Goal: Task Accomplishment & Management: Manage account settings

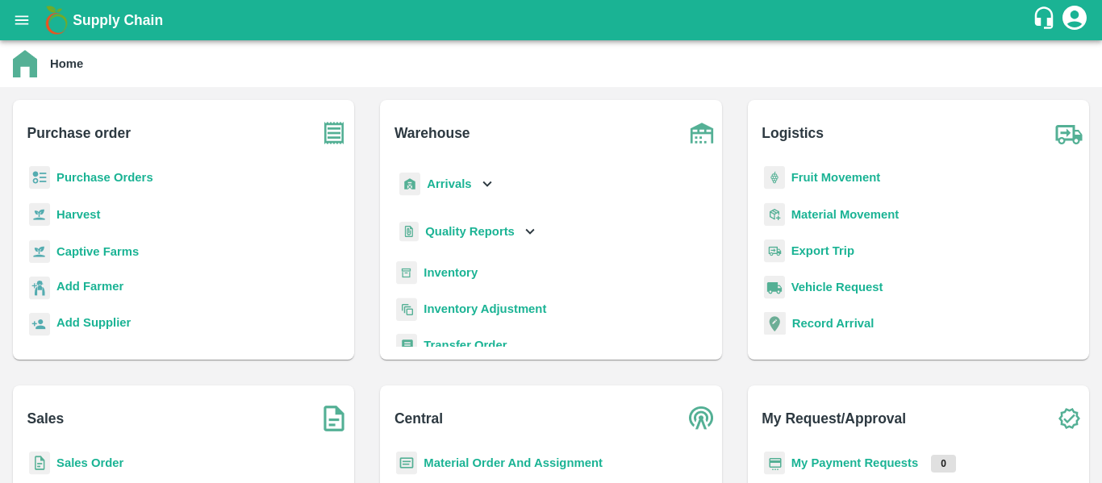
click at [97, 177] on b "Purchase Orders" at bounding box center [104, 177] width 97 height 13
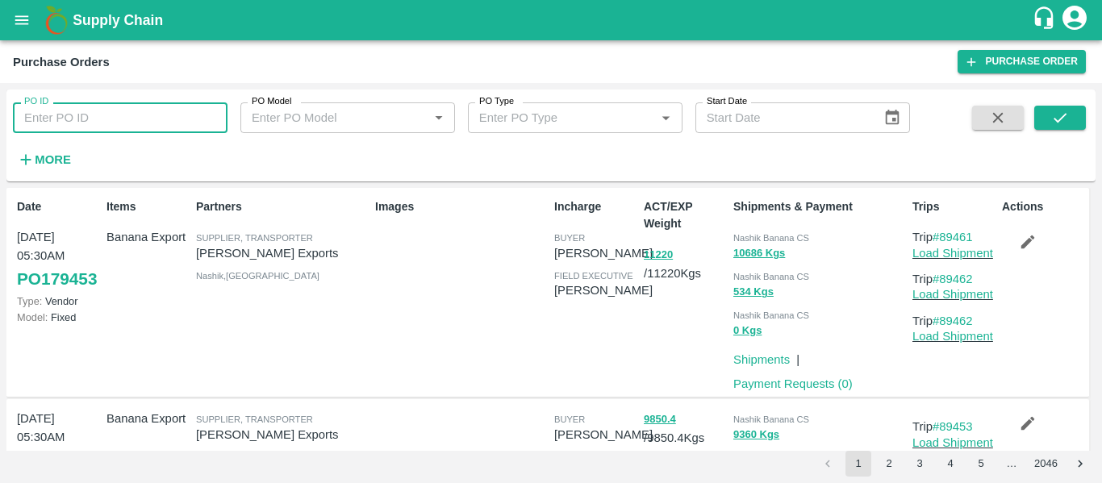
click at [121, 127] on input "PO ID" at bounding box center [120, 117] width 215 height 31
paste input "179299"
type input "179299"
click at [1049, 125] on button "submit" at bounding box center [1060, 118] width 52 height 24
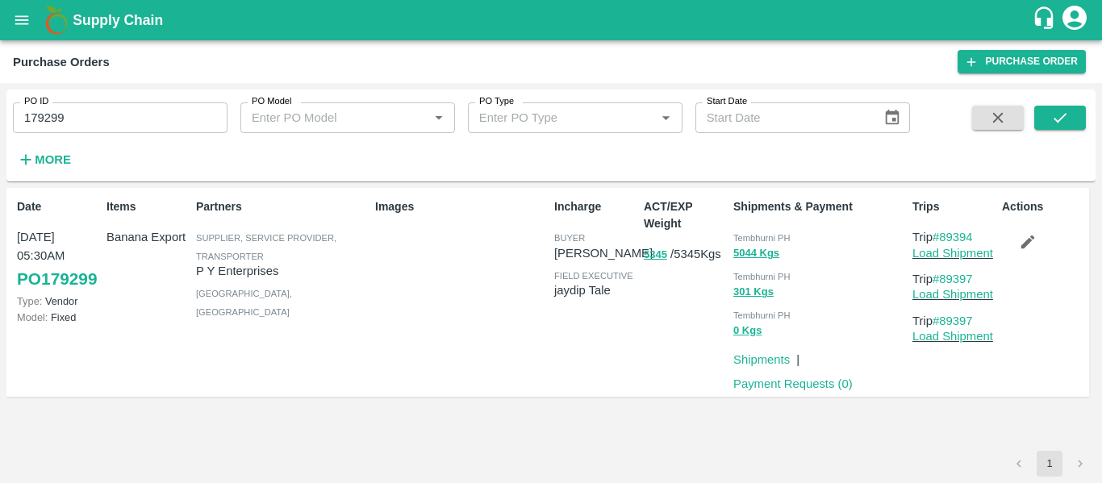
click at [1025, 247] on icon "button" at bounding box center [1028, 243] width 14 height 14
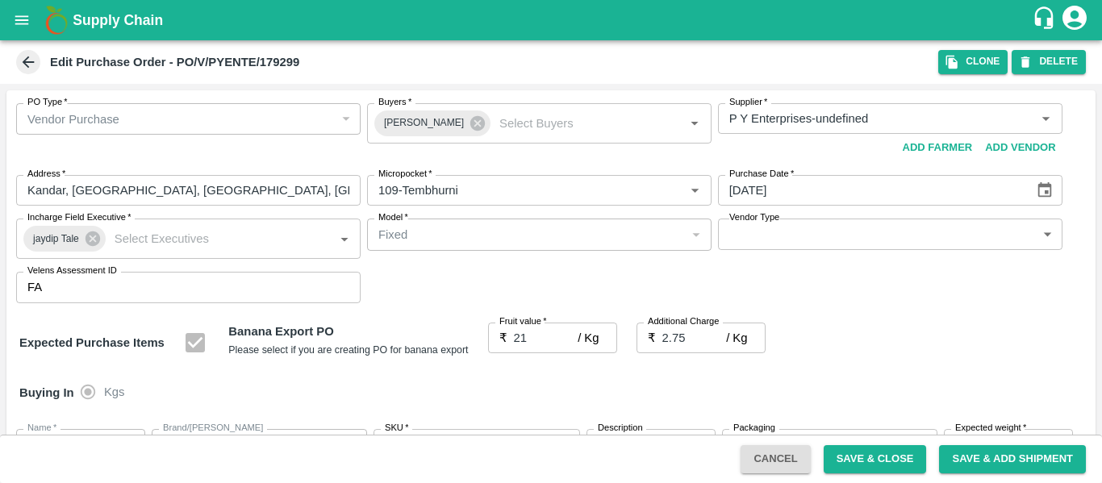
scroll to position [851, 0]
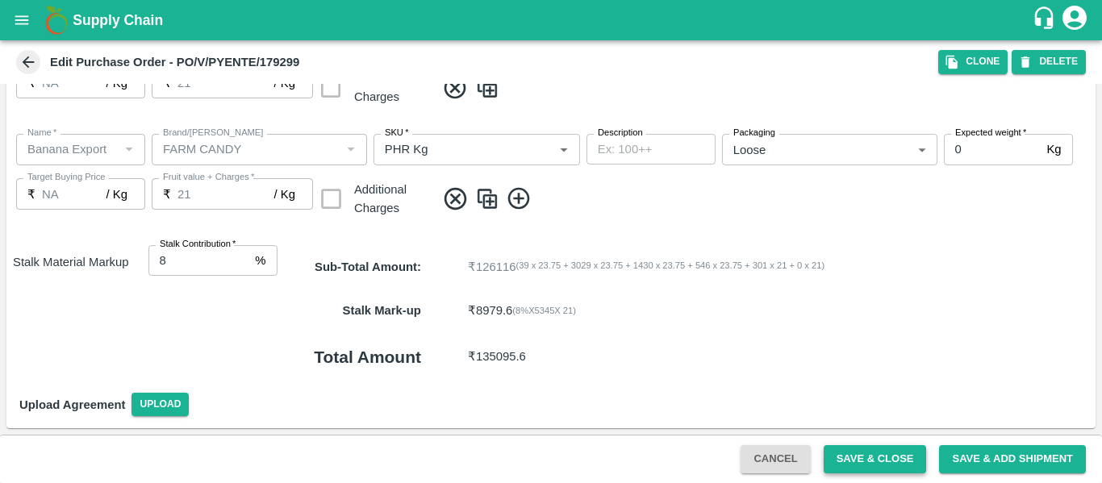
click at [840, 458] on button "Save & Close" at bounding box center [875, 459] width 103 height 28
click at [872, 457] on button "Save & Close" at bounding box center [875, 459] width 103 height 28
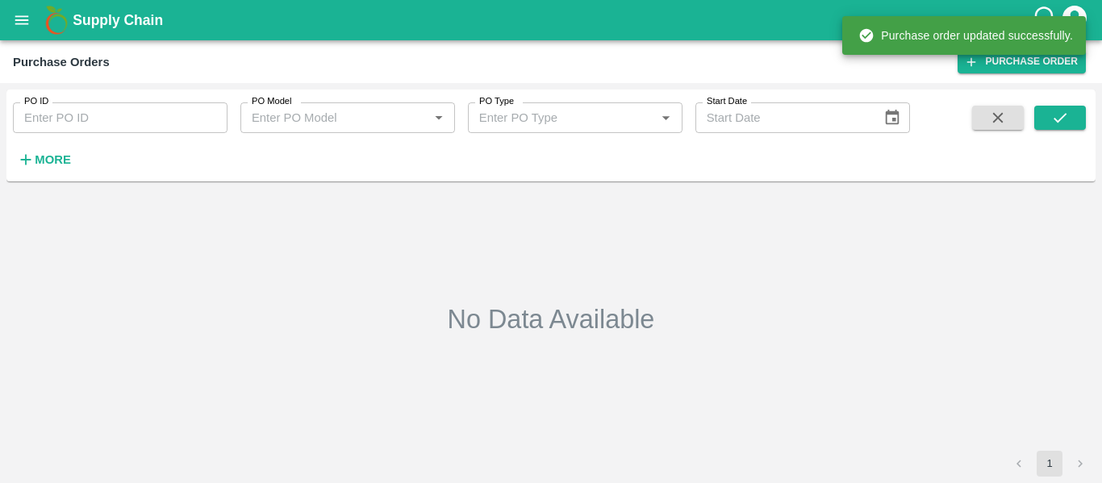
type input "179299"
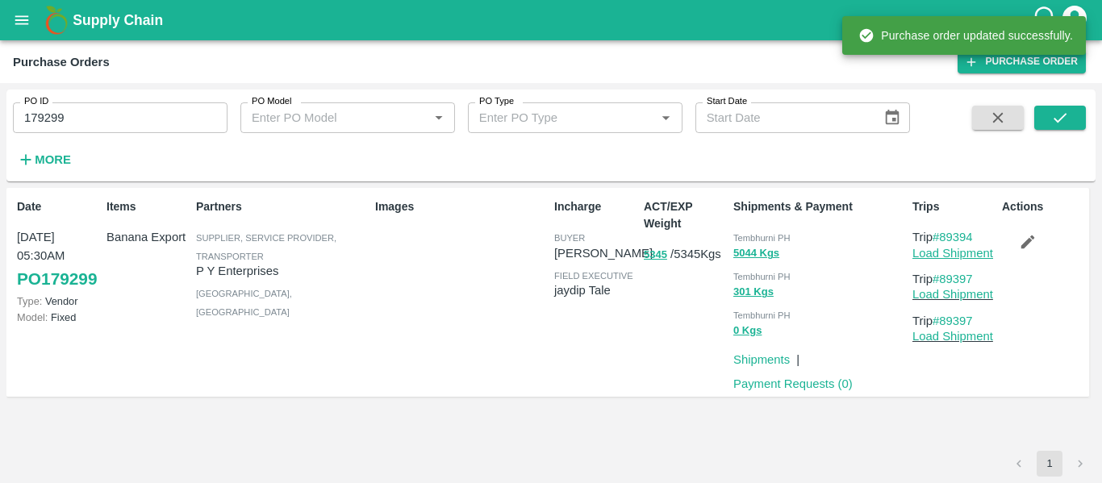
click at [956, 253] on link "Load Shipment" at bounding box center [953, 253] width 81 height 13
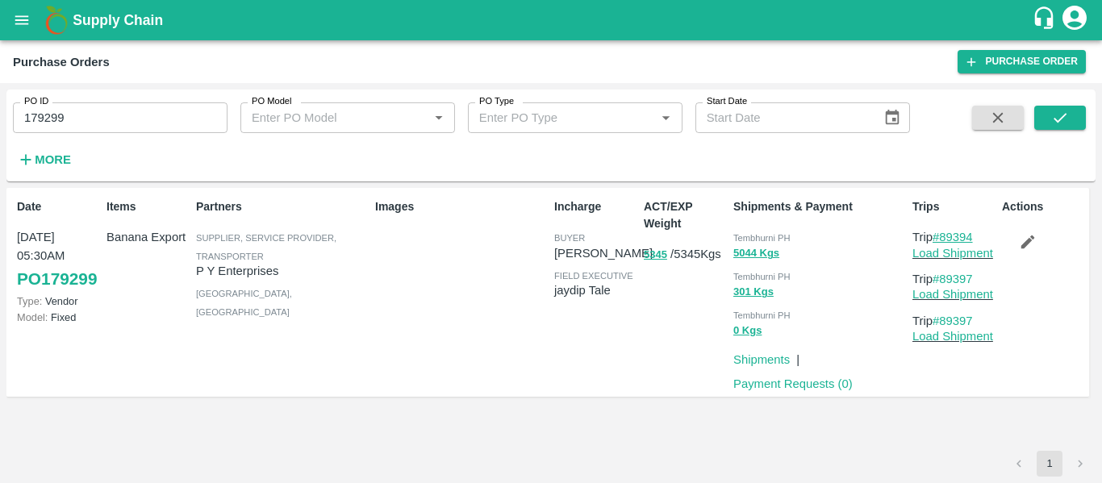
drag, startPoint x: 988, startPoint y: 238, endPoint x: 945, endPoint y: 237, distance: 42.8
click at [945, 237] on p "Trip #89394" at bounding box center [954, 237] width 83 height 18
copy link "89394"
drag, startPoint x: 987, startPoint y: 278, endPoint x: 945, endPoint y: 278, distance: 42.0
click at [945, 278] on p "Trip #89397" at bounding box center [954, 279] width 83 height 18
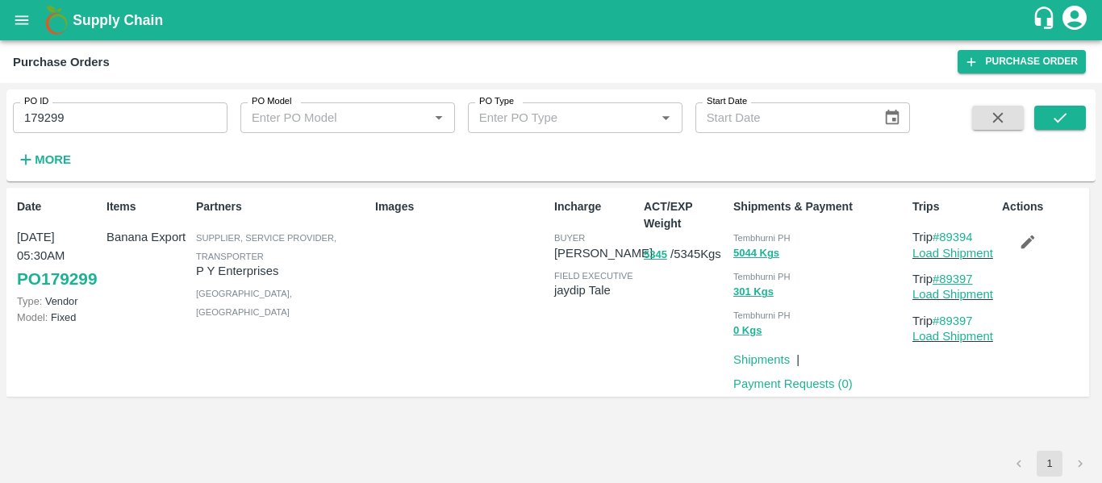
copy link "89397"
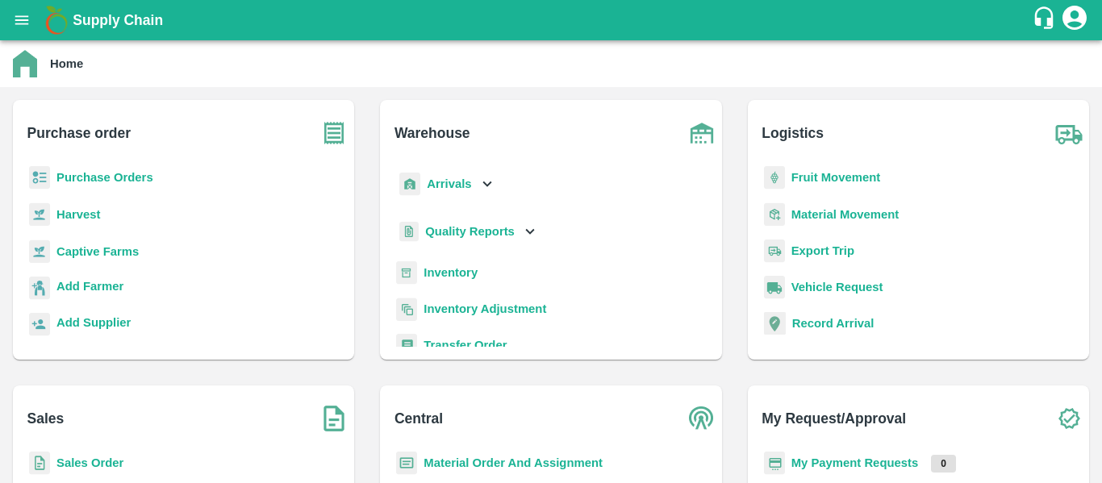
click at [816, 173] on b "Fruit Movement" at bounding box center [837, 177] width 90 height 13
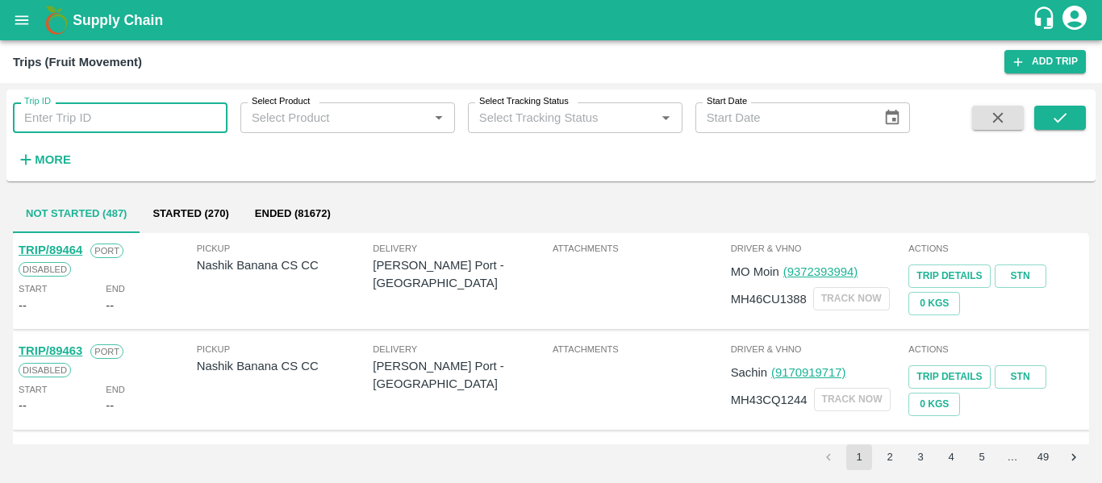
click at [63, 124] on input "Trip ID" at bounding box center [120, 117] width 215 height 31
paste input "89394"
type input "89394"
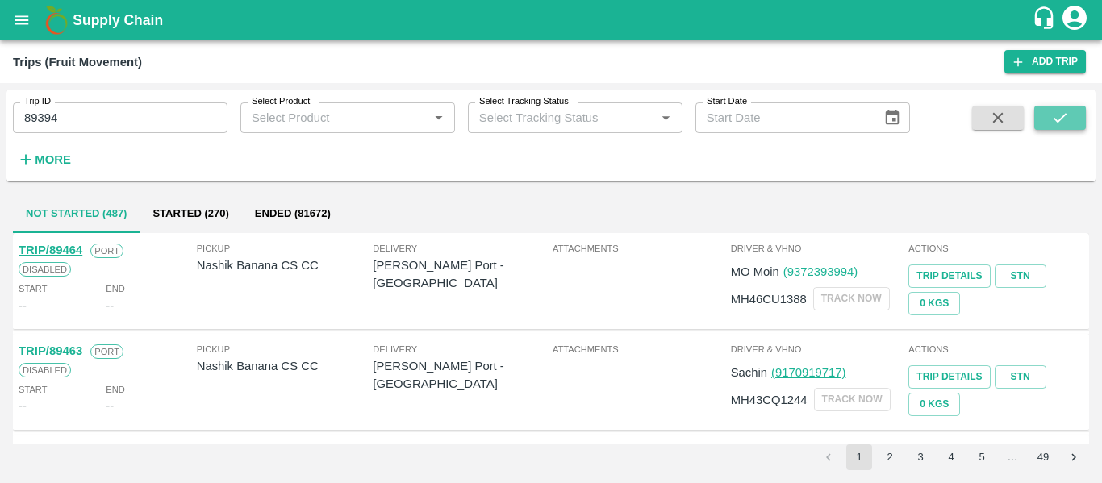
click at [1069, 127] on icon "submit" at bounding box center [1060, 118] width 18 height 18
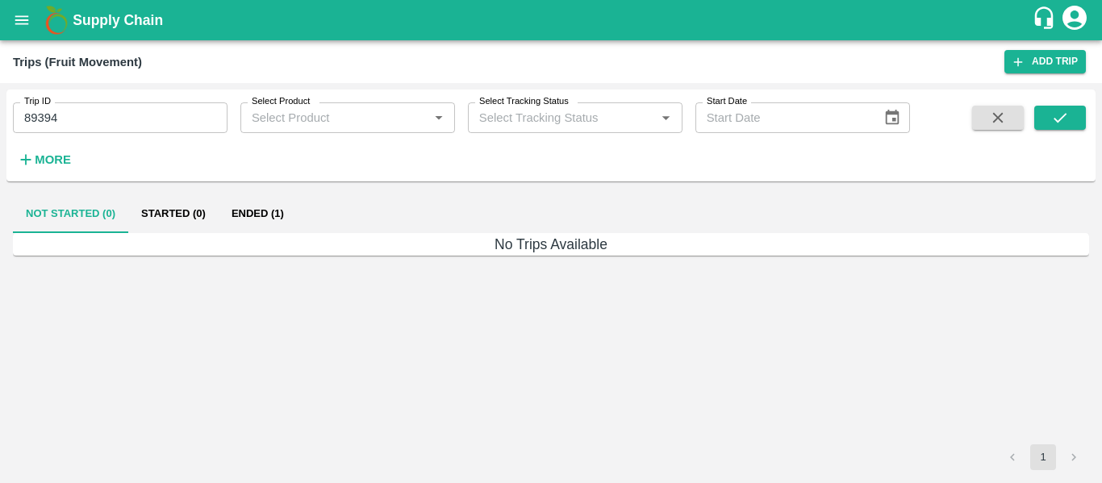
click at [271, 222] on button "Ended (1)" at bounding box center [258, 213] width 78 height 39
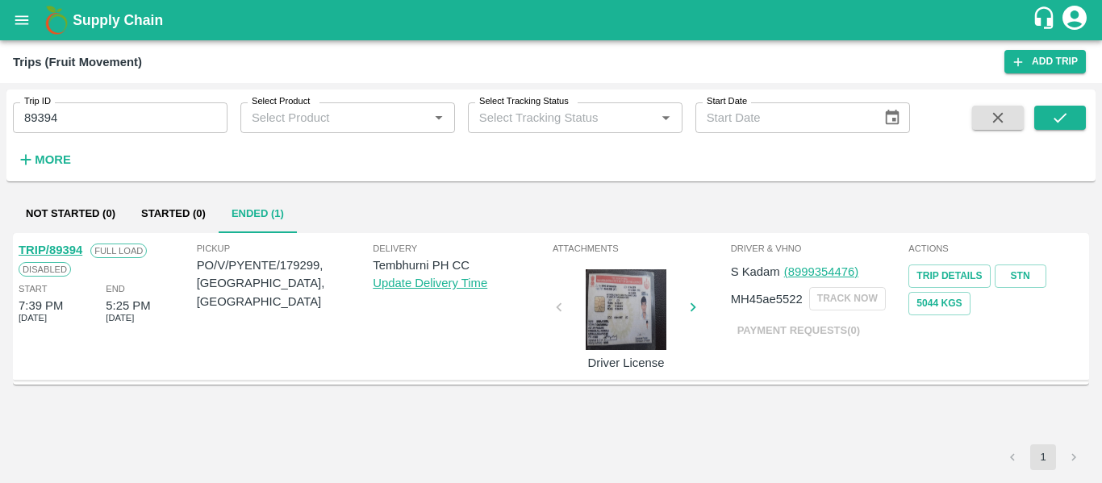
click at [64, 253] on link "TRIP/89394" at bounding box center [51, 250] width 64 height 13
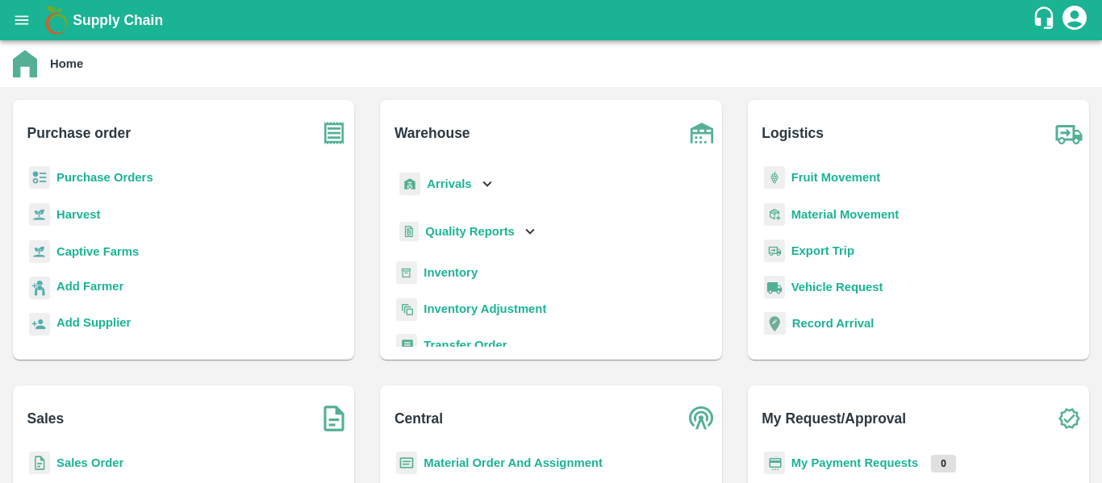
click at [463, 179] on b "Arrivals" at bounding box center [449, 184] width 44 height 13
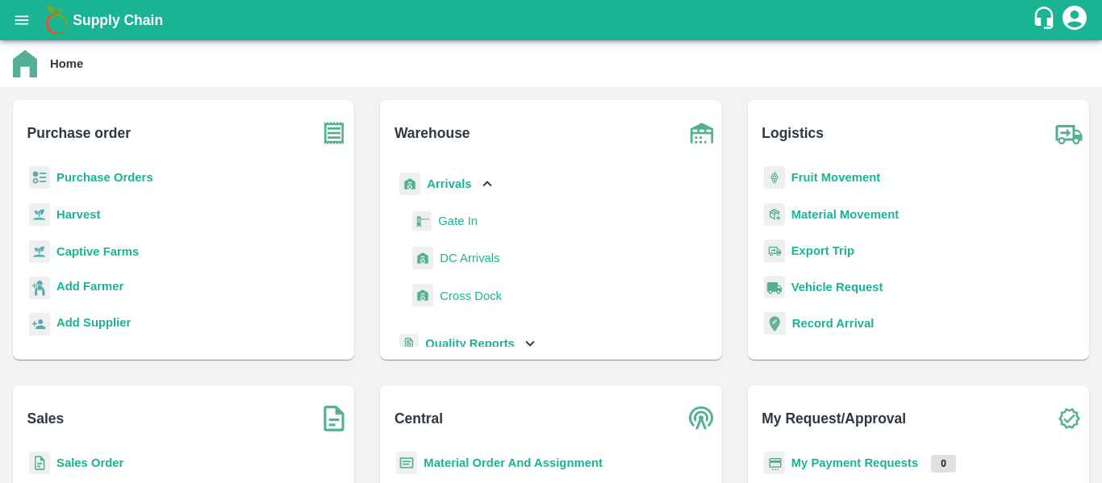
click at [465, 250] on span "DC Arrivals" at bounding box center [470, 258] width 60 height 18
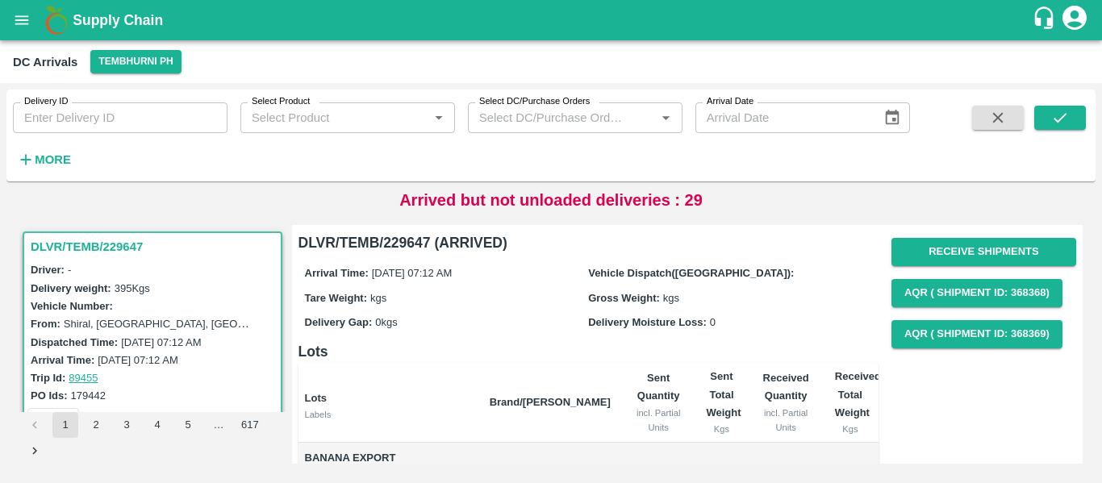
click at [147, 122] on input "Delivery ID" at bounding box center [120, 117] width 215 height 31
click at [48, 153] on strong "More" at bounding box center [53, 159] width 36 height 13
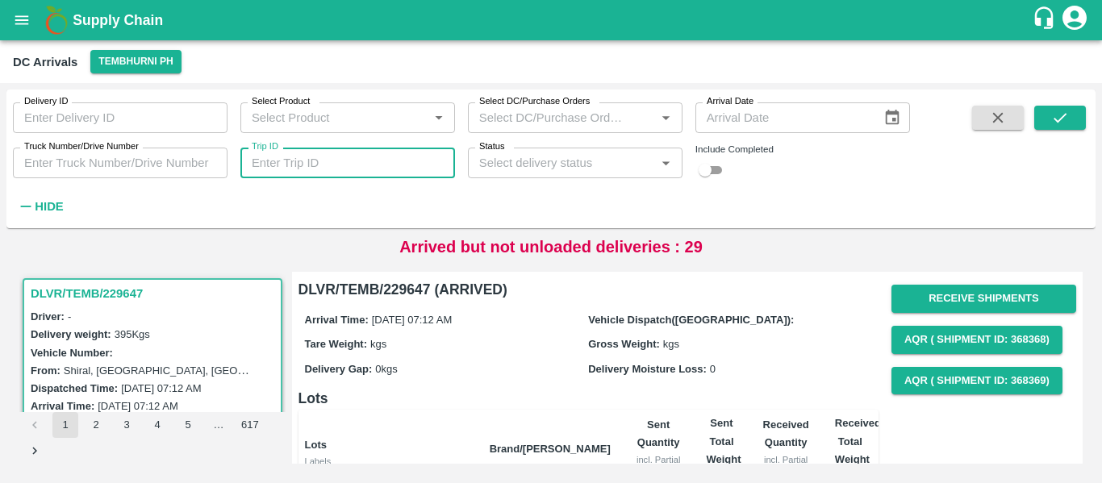
click at [357, 148] on input "Trip ID" at bounding box center [347, 163] width 215 height 31
paste input "89397"
type input "89397"
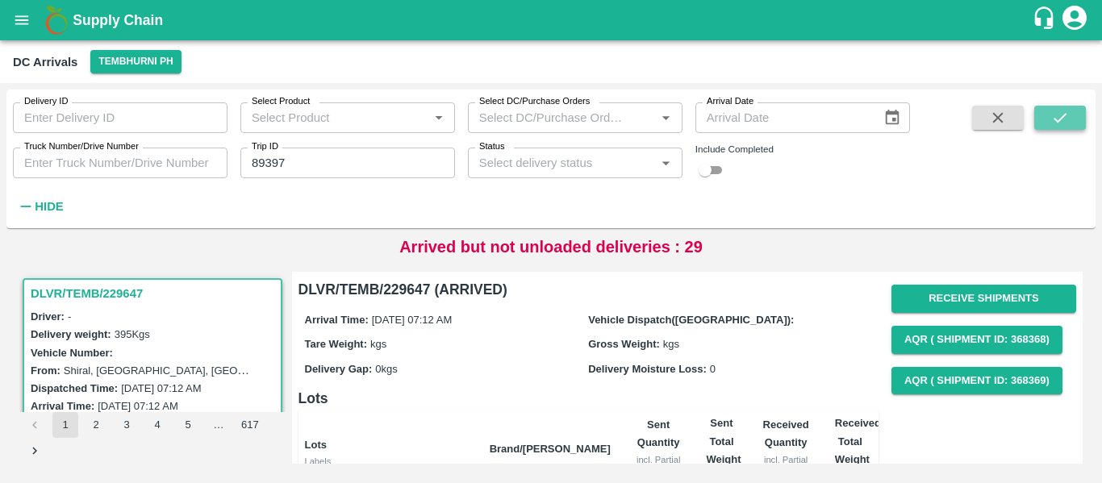
click at [1055, 119] on icon "submit" at bounding box center [1060, 118] width 13 height 10
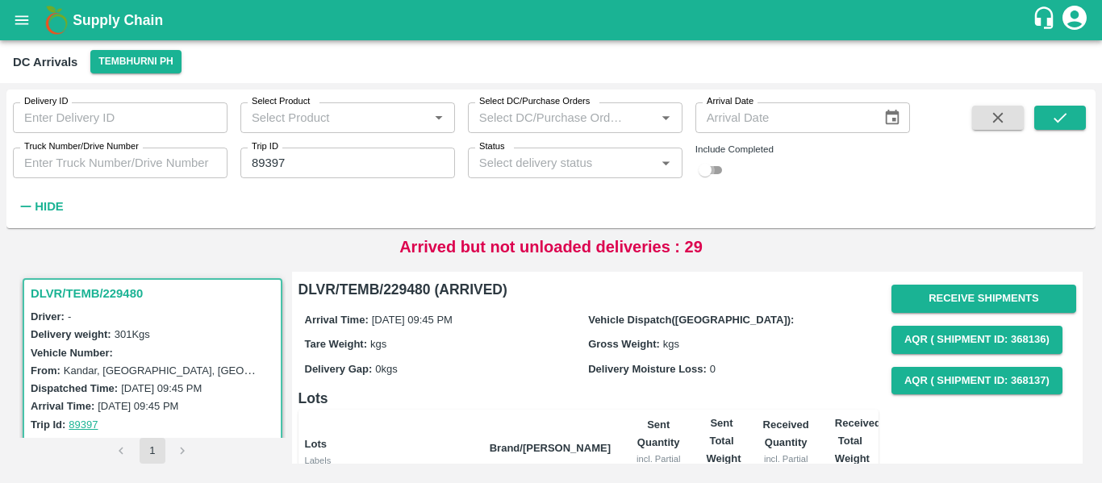
click at [720, 167] on input "checkbox" at bounding box center [705, 170] width 58 height 19
checkbox input "true"
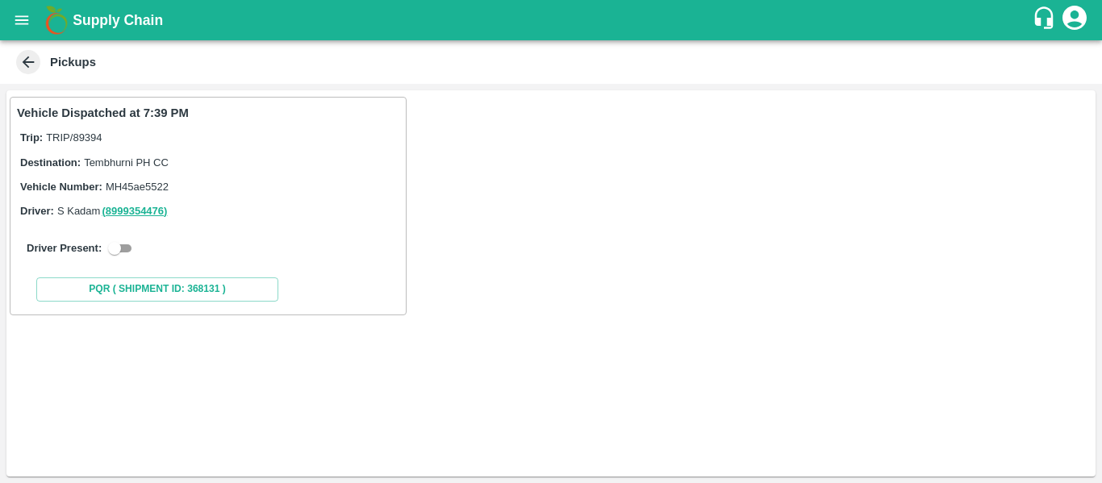
click at [126, 243] on input "checkbox" at bounding box center [115, 248] width 58 height 19
checkbox input "true"
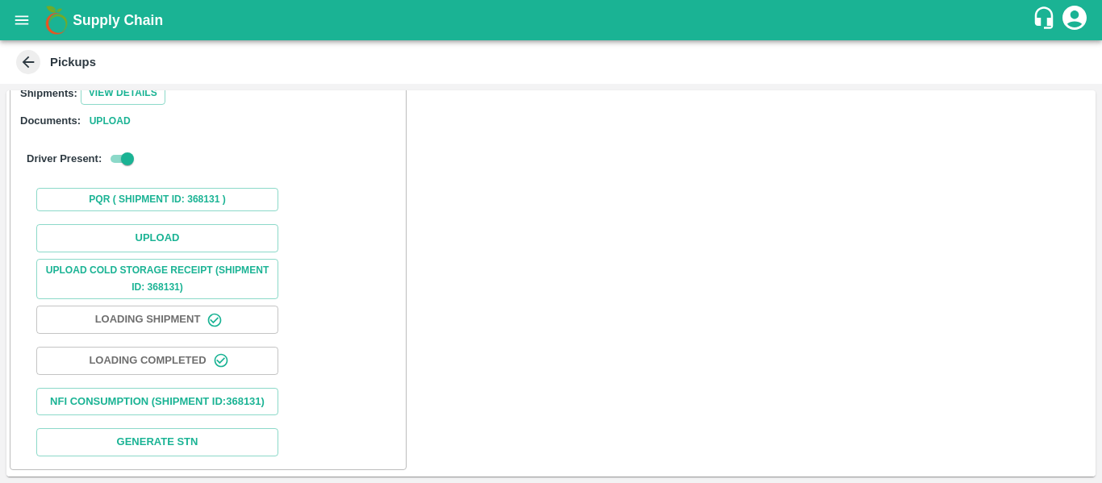
scroll to position [236, 0]
click at [181, 236] on div "Upload Upload Cold Storage Receipt (SHIPMENT ID: 368131) Loading Shipment Loadi…" at bounding box center [208, 340] width 382 height 245
click at [162, 224] on button "Upload" at bounding box center [157, 238] width 242 height 28
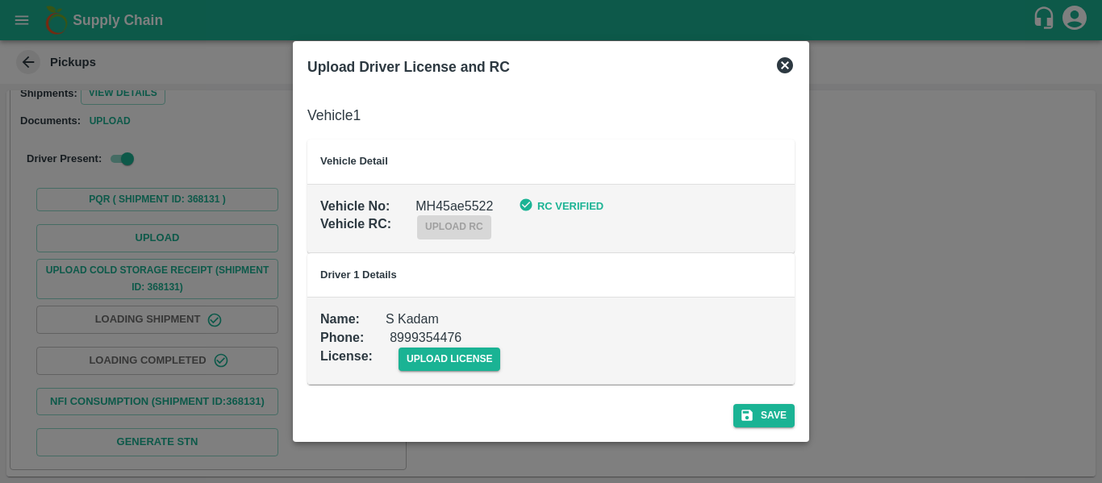
click at [466, 346] on div "upload license" at bounding box center [437, 346] width 128 height 49
click at [493, 360] on span "upload license" at bounding box center [450, 359] width 102 height 23
click at [0, 0] on input "upload license" at bounding box center [0, 0] width 0 height 0
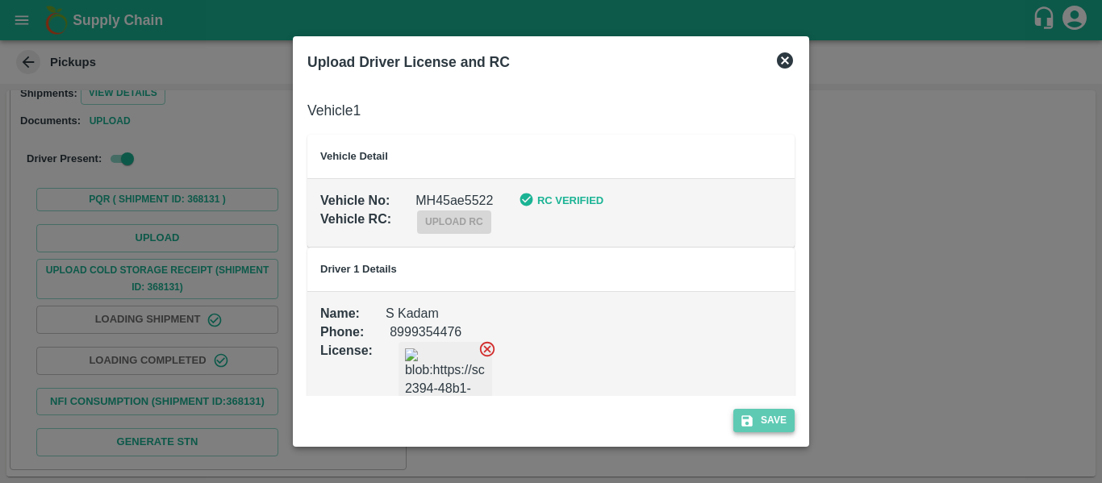
click at [733, 417] on button "Save" at bounding box center [763, 420] width 61 height 23
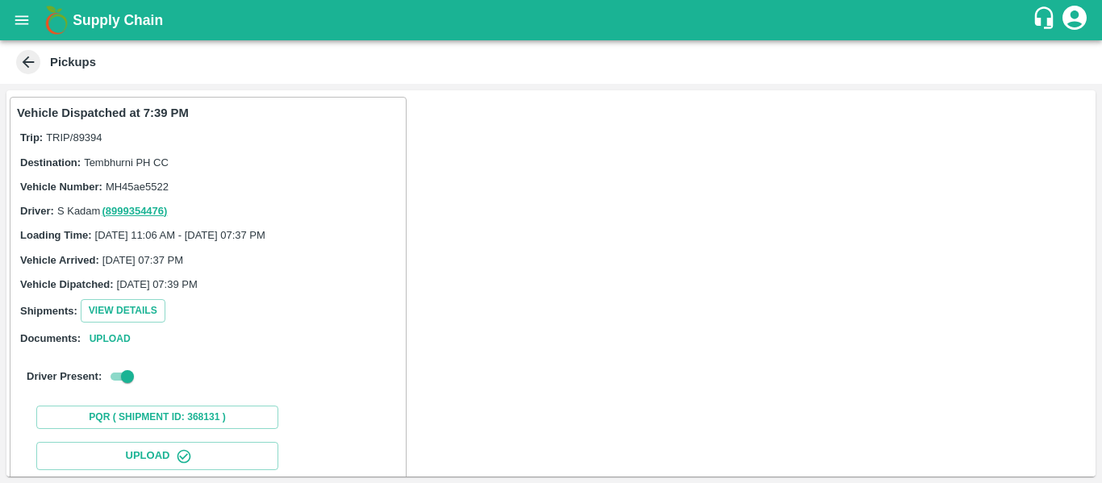
scroll to position [278, 0]
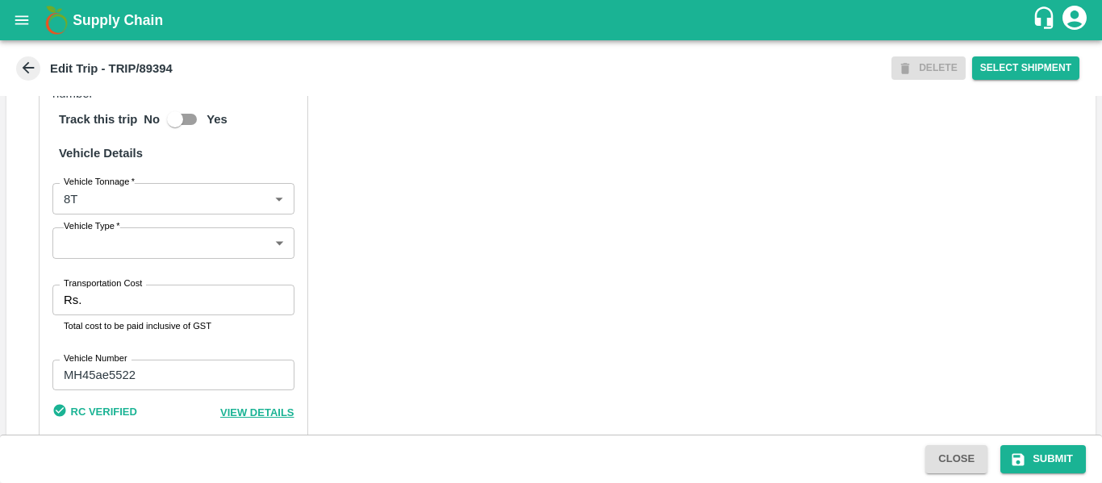
scroll to position [1237, 0]
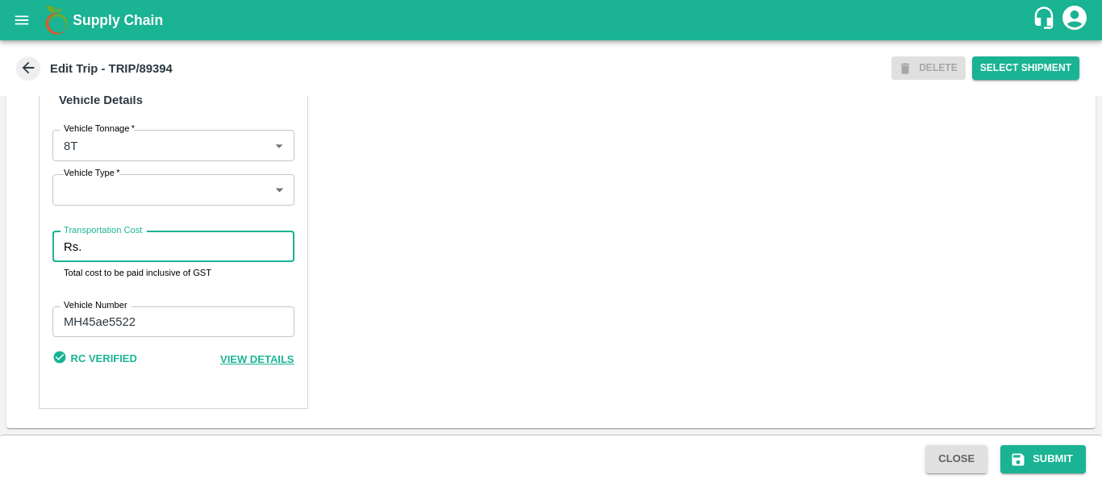
click at [98, 258] on input "Transportation Cost" at bounding box center [191, 247] width 206 height 31
type input "3500"
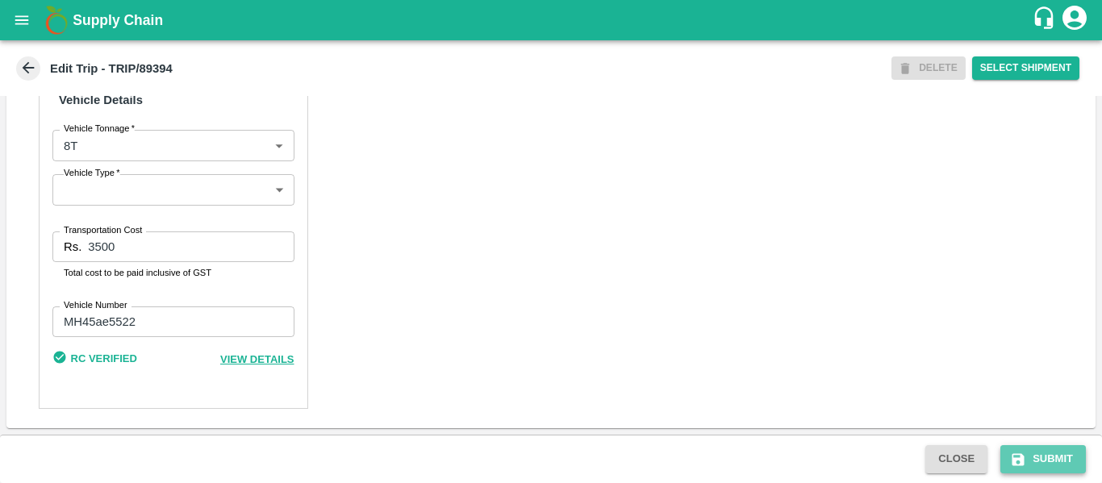
click at [1055, 461] on button "Submit" at bounding box center [1043, 459] width 86 height 28
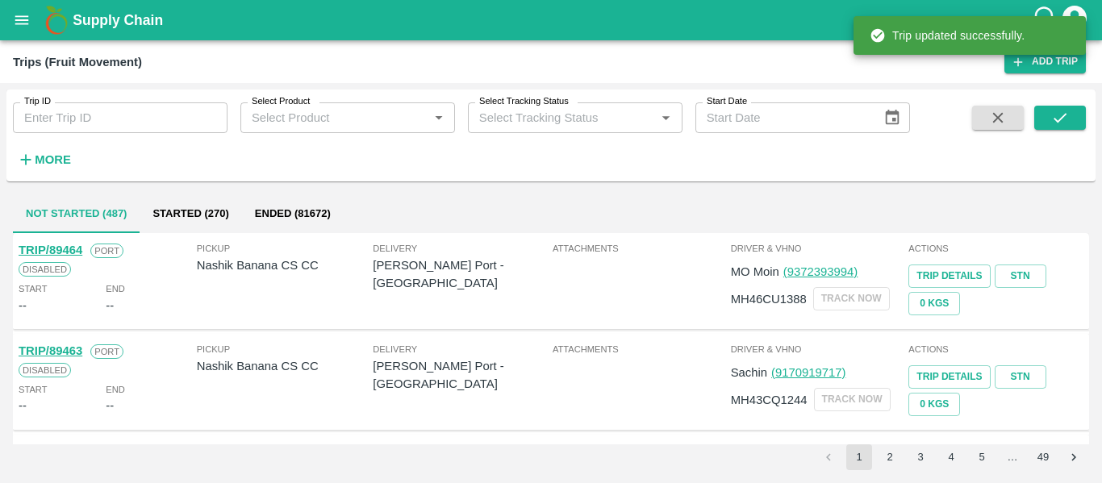
click at [65, 117] on input "Trip ID" at bounding box center [120, 117] width 215 height 31
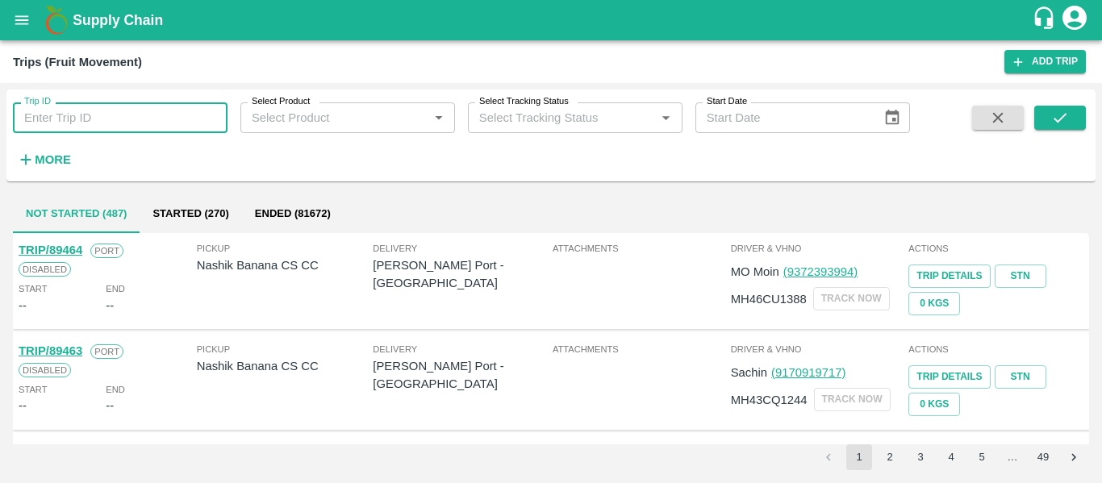
paste input "89397"
type input "89397"
click at [1069, 119] on icon "submit" at bounding box center [1060, 118] width 18 height 18
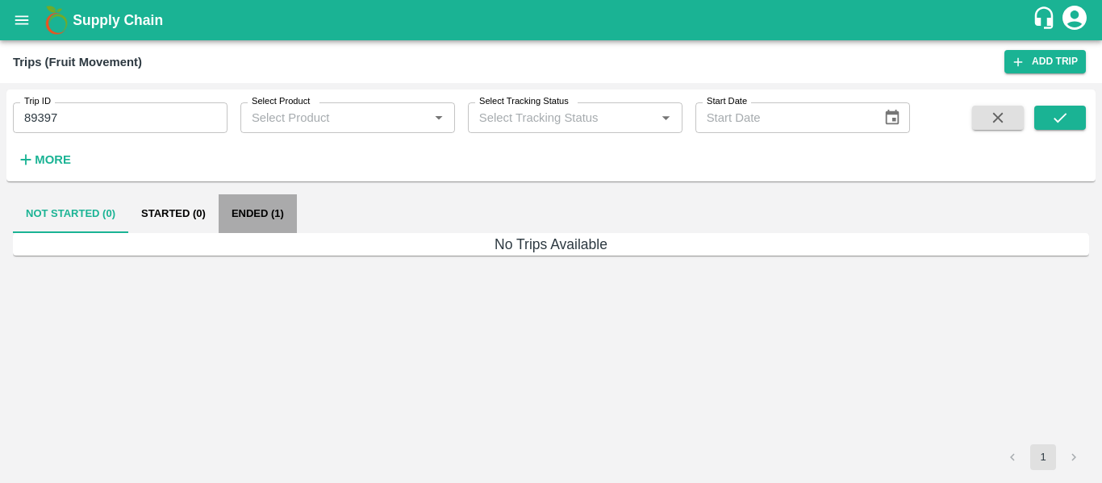
click at [257, 208] on button "Ended (1)" at bounding box center [258, 213] width 78 height 39
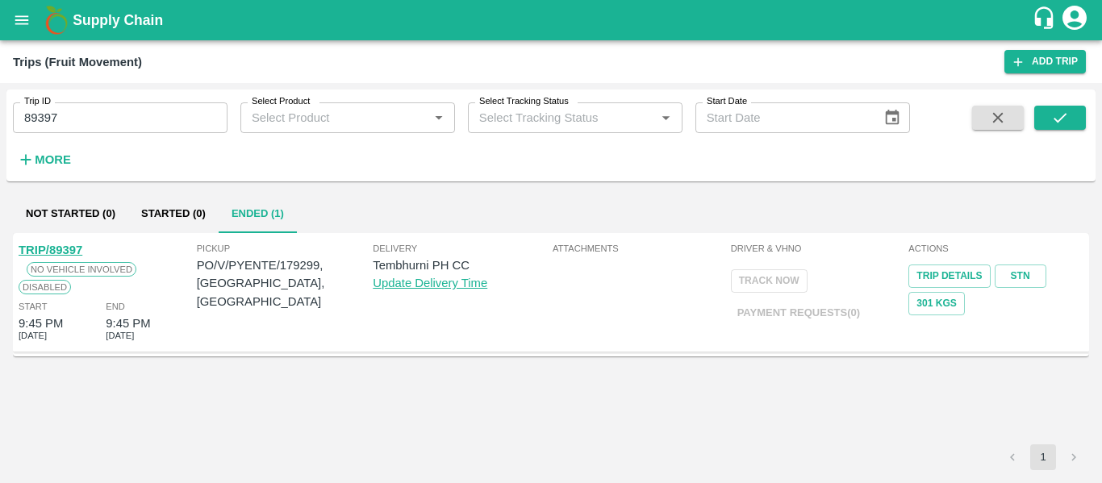
click at [52, 246] on link "TRIP/89397" at bounding box center [51, 250] width 64 height 13
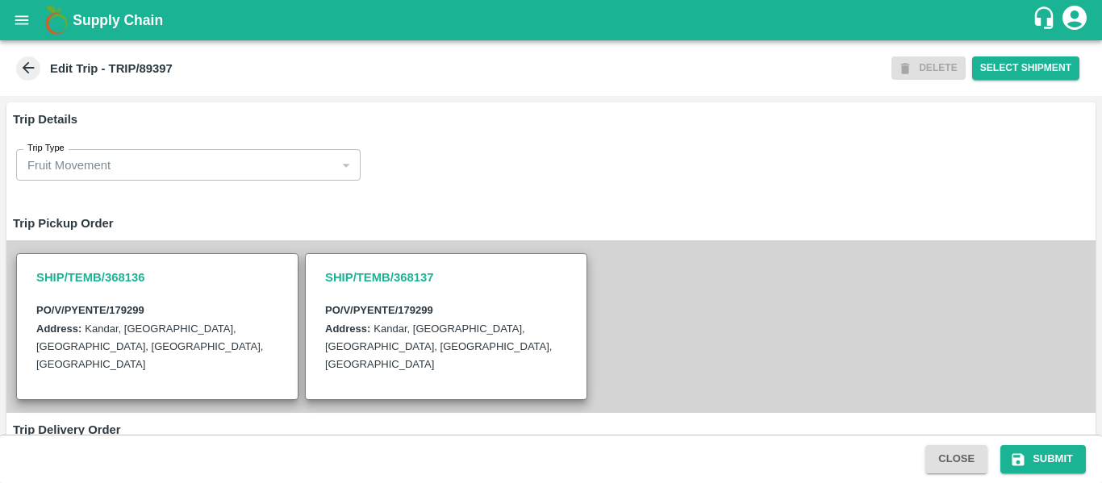
click at [587, 276] on div "SHIP/TEMB/368137 PO/V/PYENTE/179299 Address: [GEOGRAPHIC_DATA], [GEOGRAPHIC_DAT…" at bounding box center [446, 326] width 282 height 146
click at [662, 261] on div "SHIP/TEMB/368136 PO/V/PYENTE/179299 Address: [GEOGRAPHIC_DATA], [GEOGRAPHIC_DAT…" at bounding box center [550, 326] width 1089 height 172
